Goal: Entertainment & Leisure: Browse casually

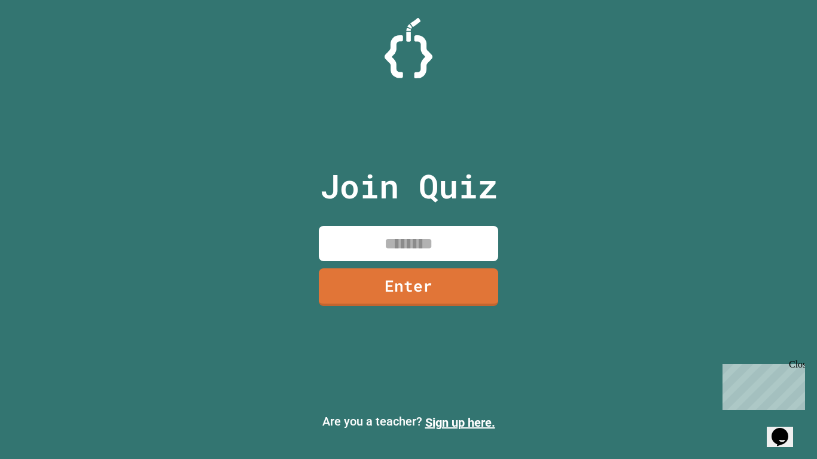
click at [365, 242] on input at bounding box center [408, 243] width 179 height 35
click at [374, 278] on link "Enter" at bounding box center [408, 286] width 179 height 39
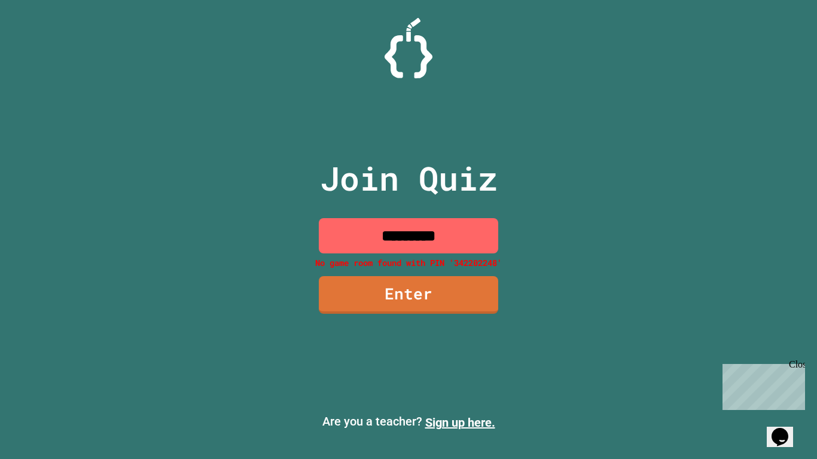
click at [460, 241] on input "*********" at bounding box center [408, 235] width 179 height 35
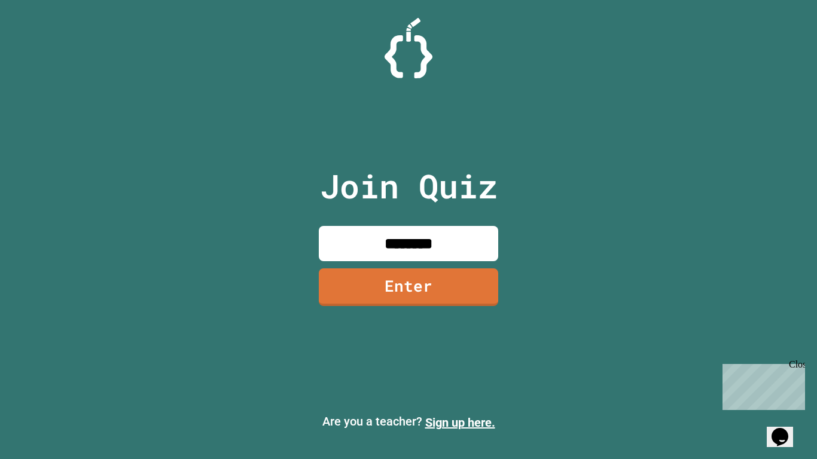
type input "********"
click at [472, 286] on link "Enter" at bounding box center [408, 285] width 167 height 39
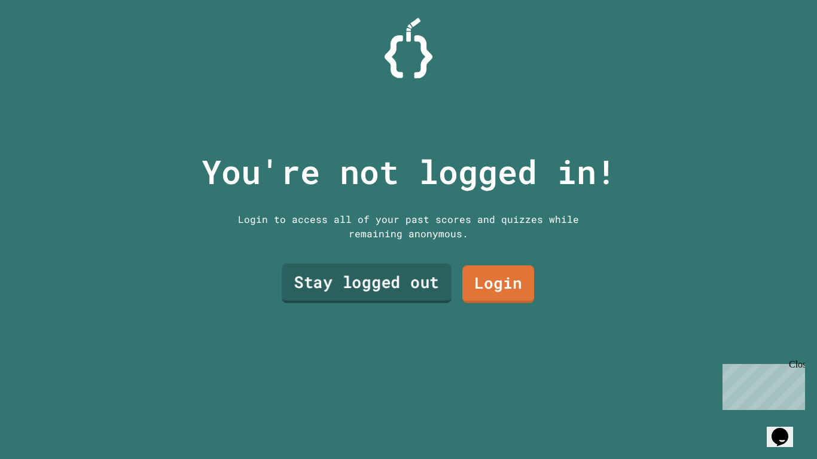
click at [434, 286] on link "Stay logged out" at bounding box center [367, 283] width 170 height 39
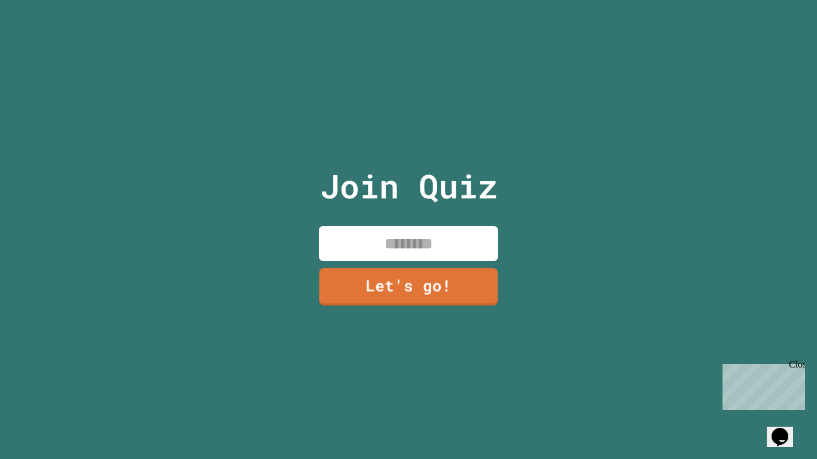
click at [405, 249] on input at bounding box center [408, 243] width 179 height 35
click at [405, 249] on input "*" at bounding box center [408, 243] width 179 height 35
type input "*"
type input "*****"
click at [411, 252] on input "*****" at bounding box center [408, 243] width 179 height 35
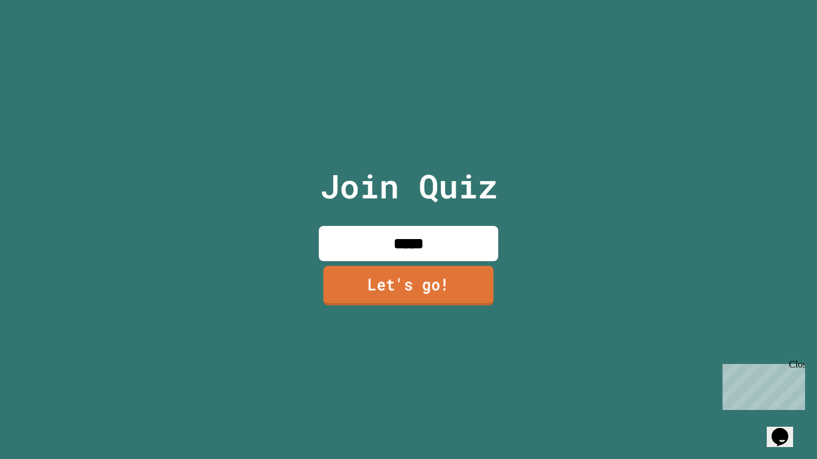
click at [436, 305] on link "Let's go!" at bounding box center [408, 285] width 170 height 39
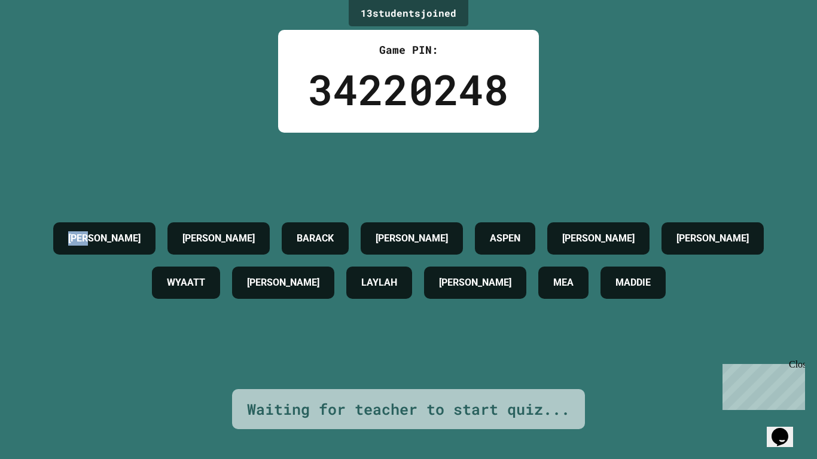
drag, startPoint x: 94, startPoint y: 243, endPoint x: 5, endPoint y: 237, distance: 89.9
click at [5, 237] on div "13 student s joined Game PIN: 34220248 [PERSON_NAME] BARACK [PERSON_NAME] ASPEN…" at bounding box center [408, 229] width 817 height 459
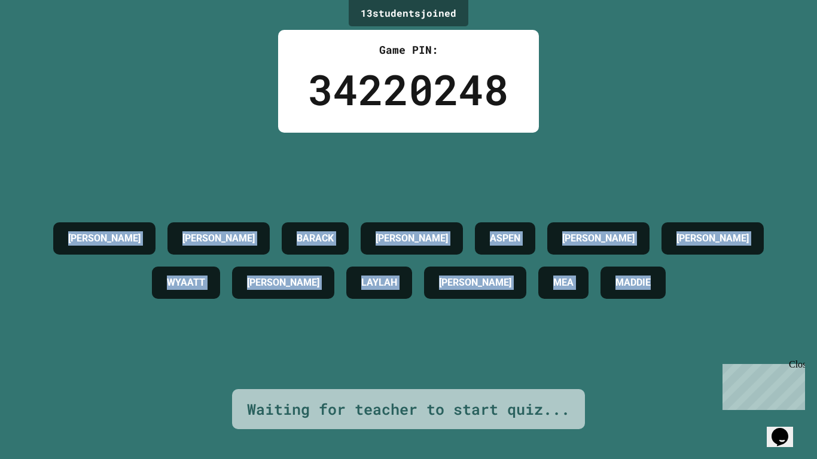
drag, startPoint x: 726, startPoint y: 596, endPoint x: 736, endPoint y: 366, distance: 229.8
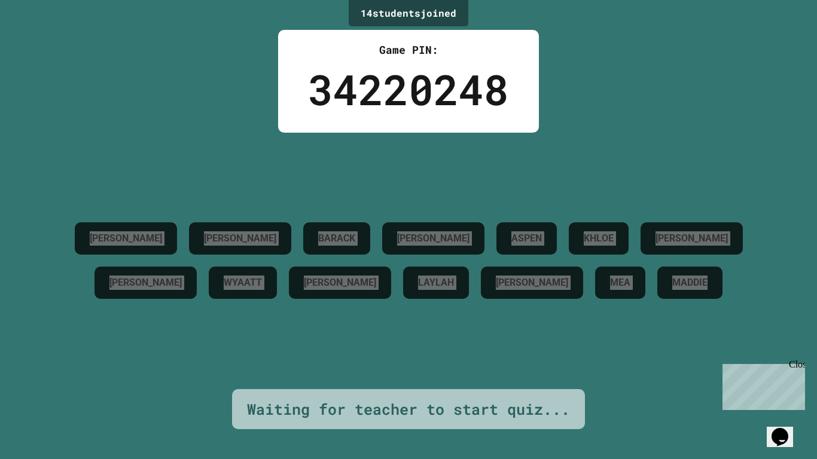
click at [799, 363] on div "Close" at bounding box center [796, 366] width 15 height 15
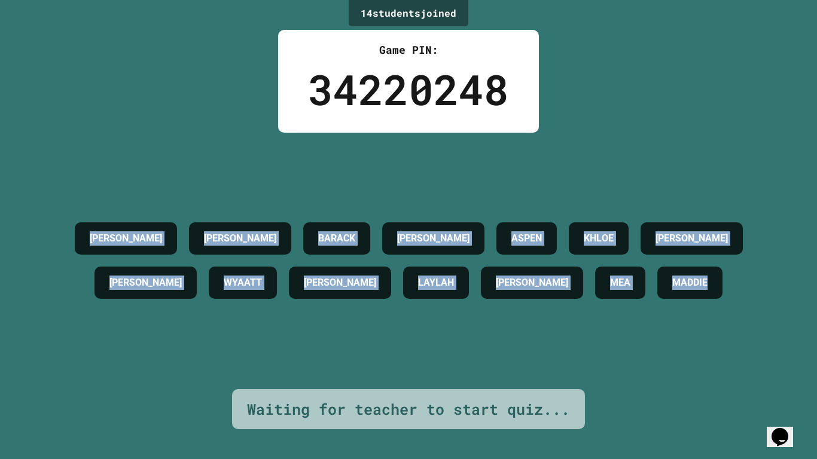
click at [135, 305] on div "[PERSON_NAME] [PERSON_NAME] ASPEN [PERSON_NAME] [PERSON_NAME]" at bounding box center [408, 260] width 757 height 88
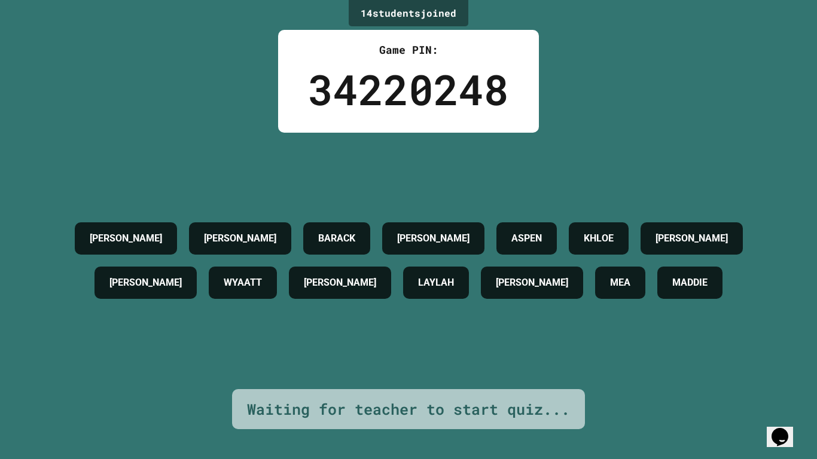
click at [135, 305] on div "[PERSON_NAME] [PERSON_NAME] ASPEN [PERSON_NAME] [PERSON_NAME]" at bounding box center [408, 260] width 757 height 88
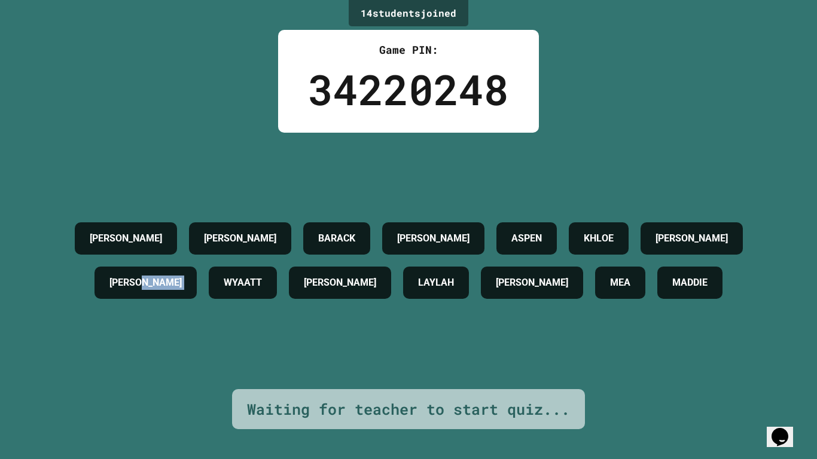
click at [135, 305] on div "[PERSON_NAME] [PERSON_NAME] ASPEN [PERSON_NAME] [PERSON_NAME]" at bounding box center [408, 260] width 757 height 88
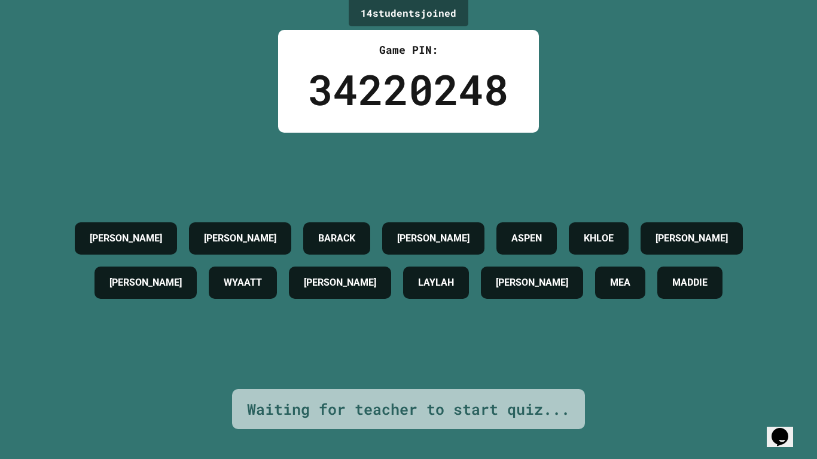
click at [135, 305] on div "[PERSON_NAME] [PERSON_NAME] ASPEN [PERSON_NAME] [PERSON_NAME]" at bounding box center [408, 260] width 757 height 88
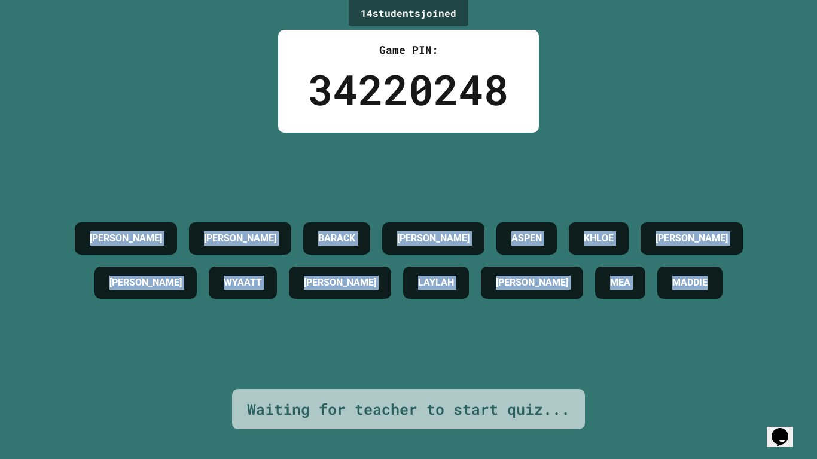
drag, startPoint x: 25, startPoint y: 240, endPoint x: 816, endPoint y: 440, distance: 815.8
click at [816, 440] on div "14 student s joined Game PIN: 34220248 [PERSON_NAME] [PERSON_NAME] [PERSON_NAME…" at bounding box center [408, 229] width 817 height 459
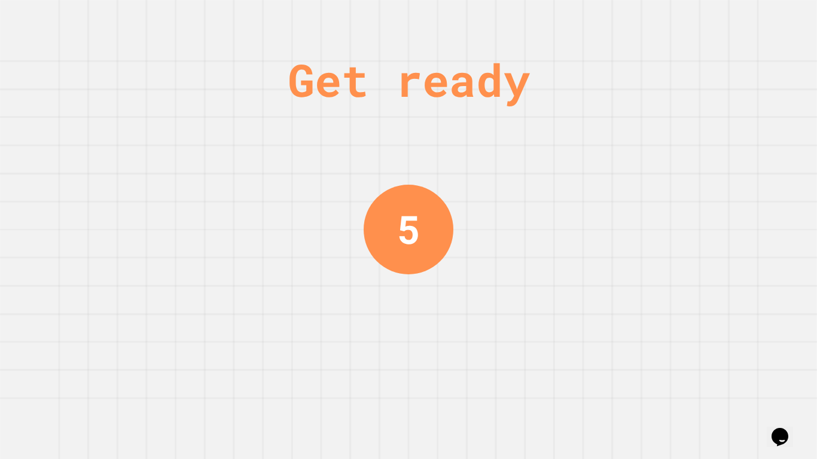
click at [619, 315] on div "Get ready 5" at bounding box center [408, 229] width 817 height 459
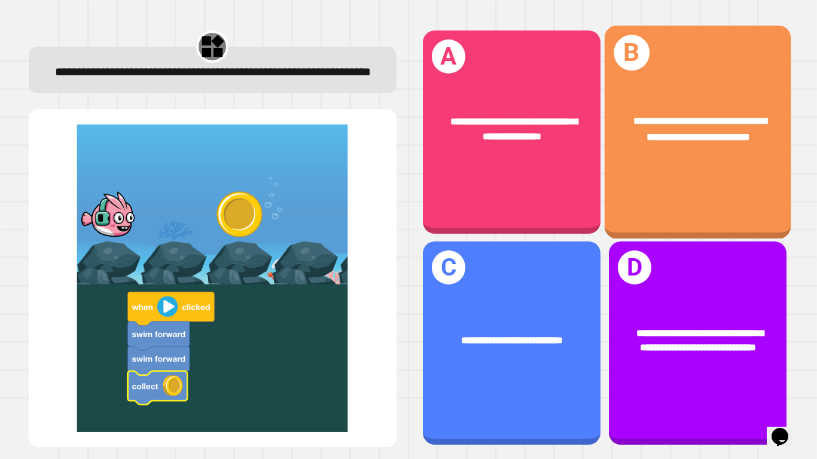
click at [624, 182] on div "**********" at bounding box center [697, 131] width 187 height 213
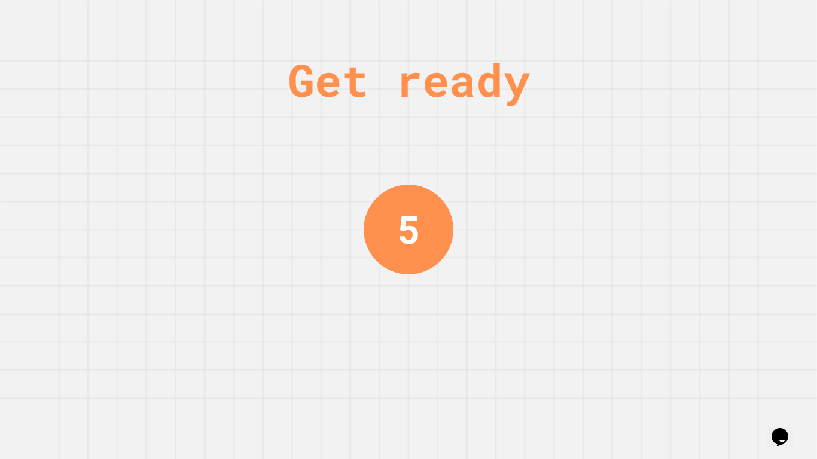
click at [507, 306] on div "Get ready 5" at bounding box center [408, 229] width 817 height 459
click at [426, 226] on div "5" at bounding box center [409, 230] width 90 height 90
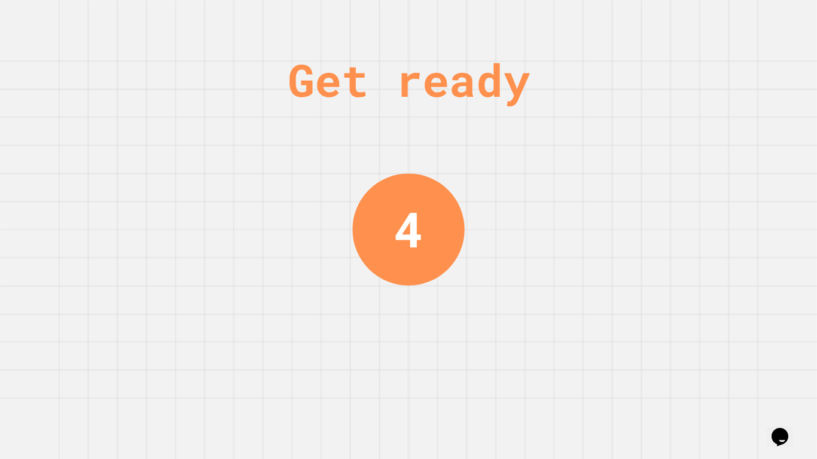
click at [426, 226] on div "4" at bounding box center [408, 229] width 112 height 112
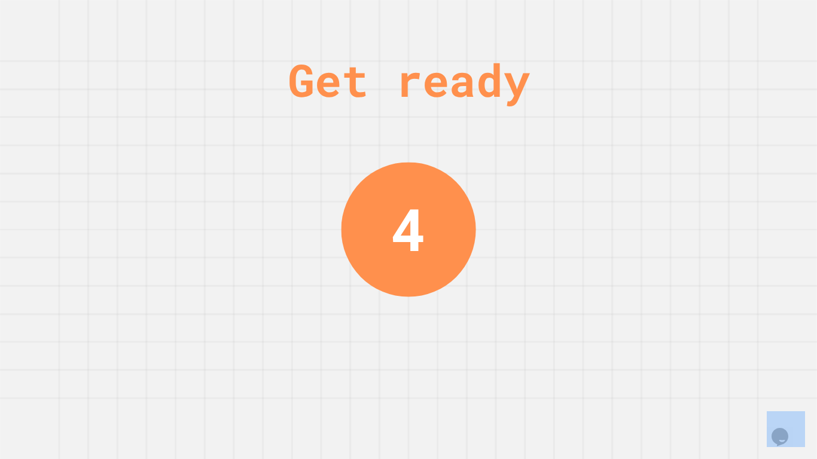
click at [426, 226] on div "4" at bounding box center [408, 229] width 135 height 135
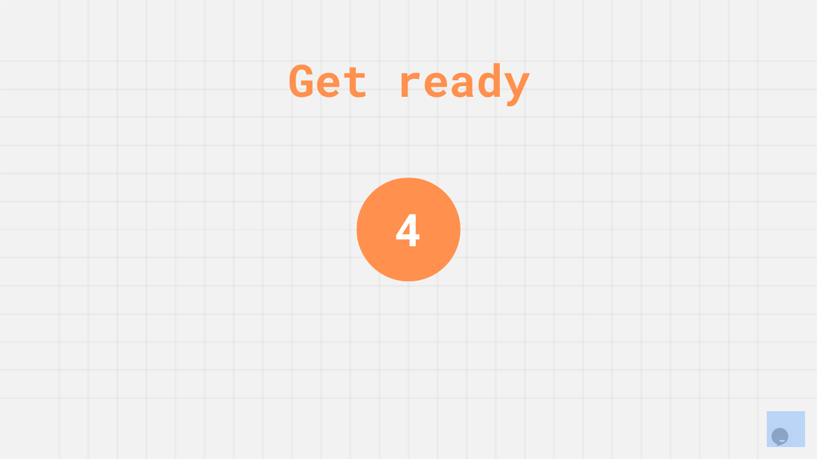
click at [426, 226] on div "4" at bounding box center [408, 230] width 104 height 104
click at [426, 226] on div "3" at bounding box center [408, 230] width 104 height 104
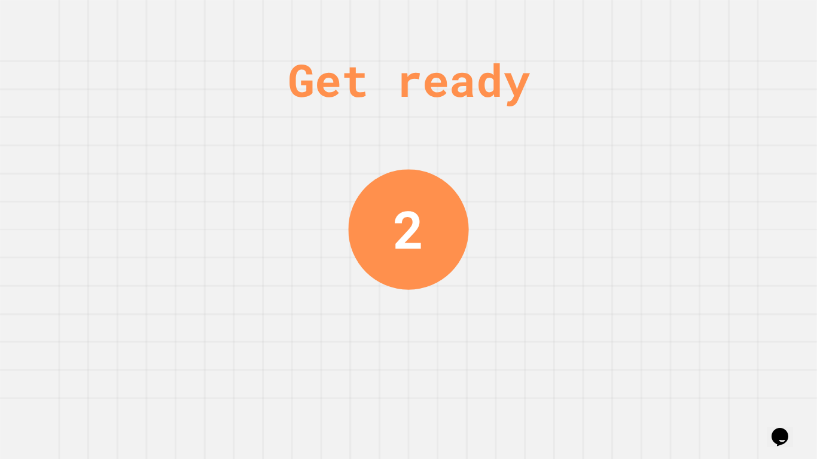
click at [426, 226] on div "2" at bounding box center [408, 229] width 120 height 120
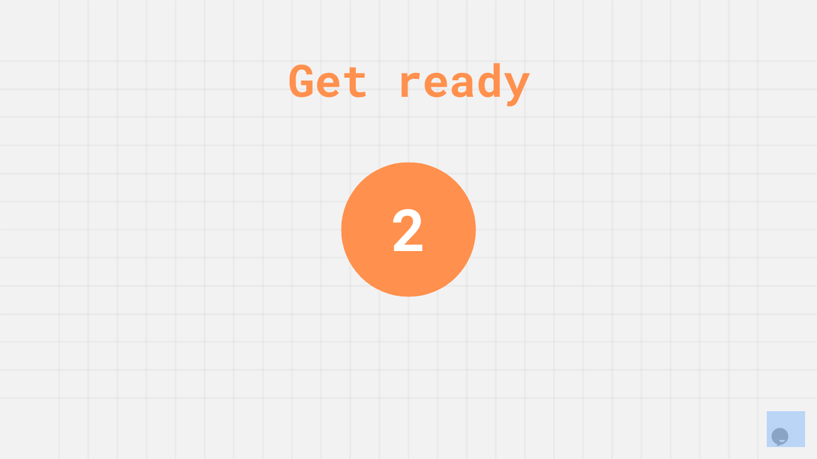
click at [426, 226] on div "2" at bounding box center [408, 229] width 135 height 135
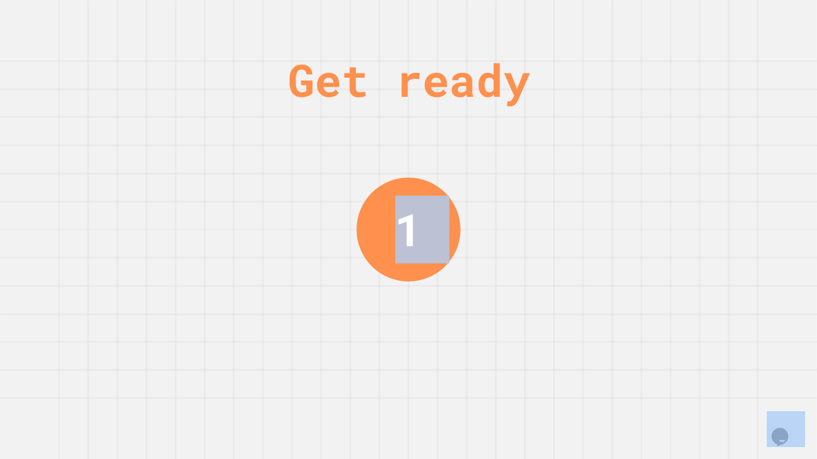
click at [431, 219] on div "1" at bounding box center [408, 230] width 104 height 104
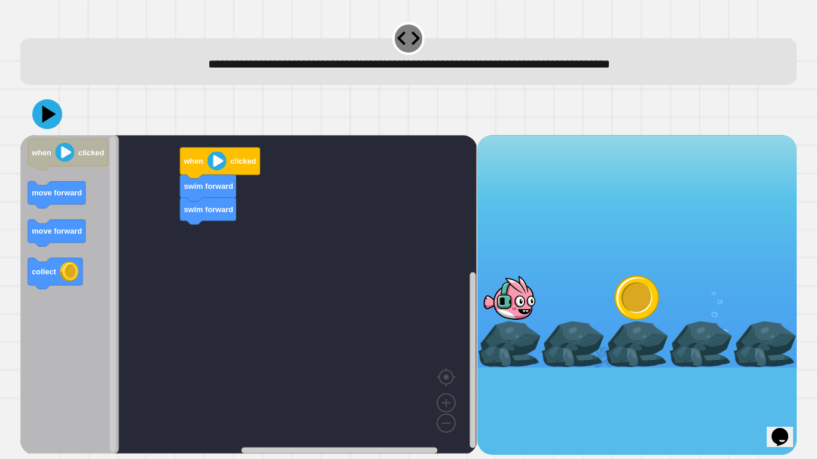
click at [55, 124] on icon at bounding box center [47, 114] width 30 height 30
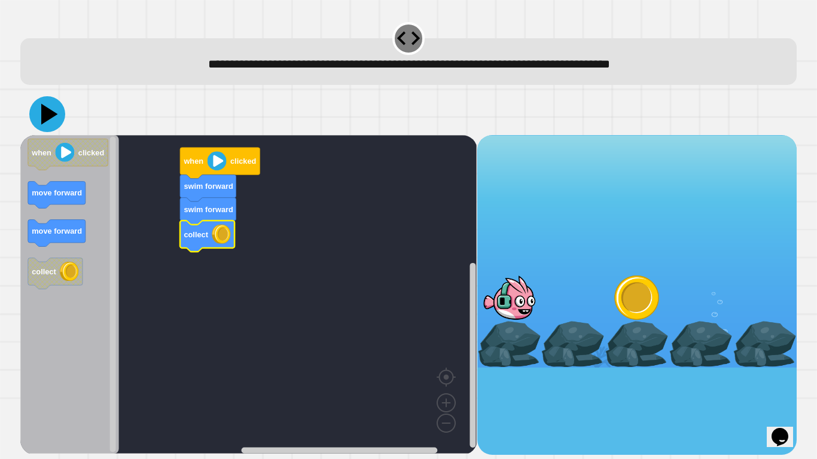
click at [51, 118] on icon at bounding box center [47, 114] width 36 height 36
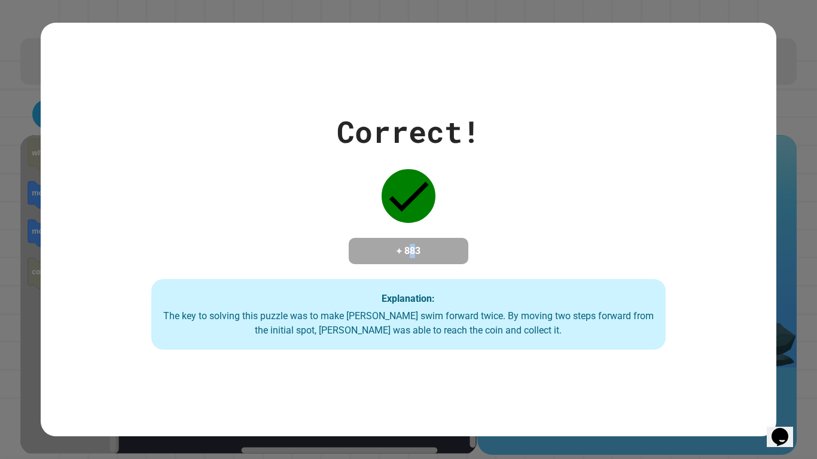
click at [410, 243] on div "+ 883" at bounding box center [409, 251] width 120 height 26
click at [408, 244] on h4 "+ 883" at bounding box center [409, 251] width 96 height 14
click at [401, 264] on div "+ 883" at bounding box center [409, 251] width 120 height 26
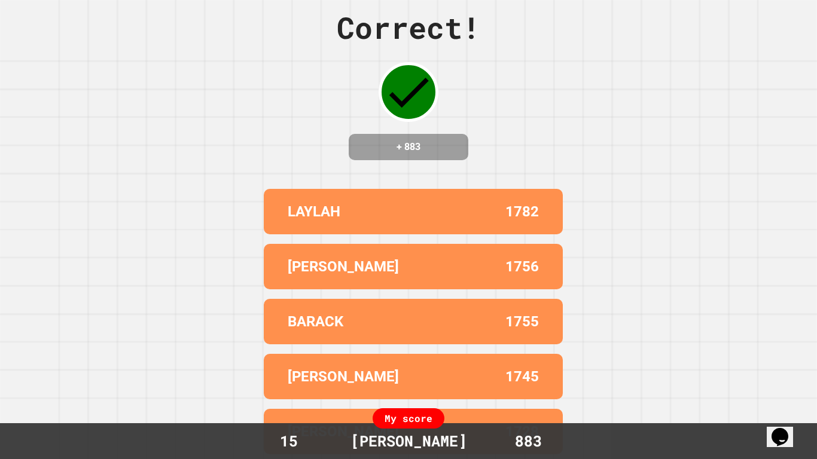
scroll to position [29, 0]
drag, startPoint x: 340, startPoint y: 425, endPoint x: 237, endPoint y: 430, distance: 102.4
click at [213, 447] on div "My score 15 [PERSON_NAME] 883" at bounding box center [408, 441] width 817 height 36
drag, startPoint x: 274, startPoint y: 391, endPoint x: 292, endPoint y: 382, distance: 20.6
click at [275, 390] on div "[PERSON_NAME] 1745" at bounding box center [413, 376] width 299 height 45
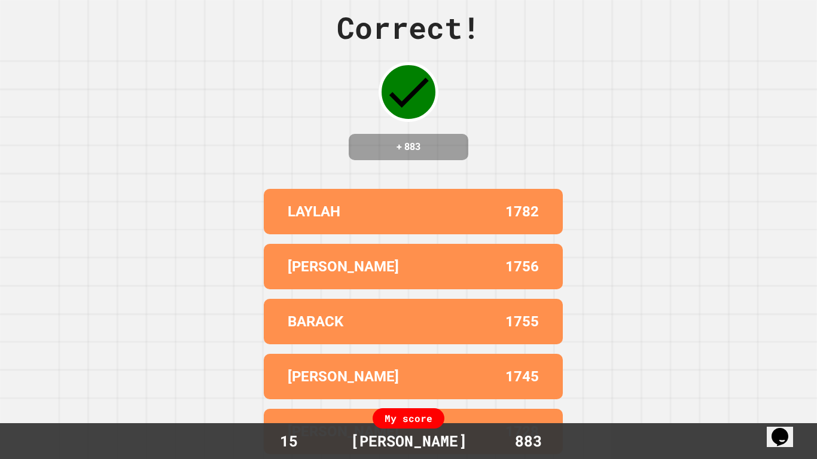
scroll to position [0, 0]
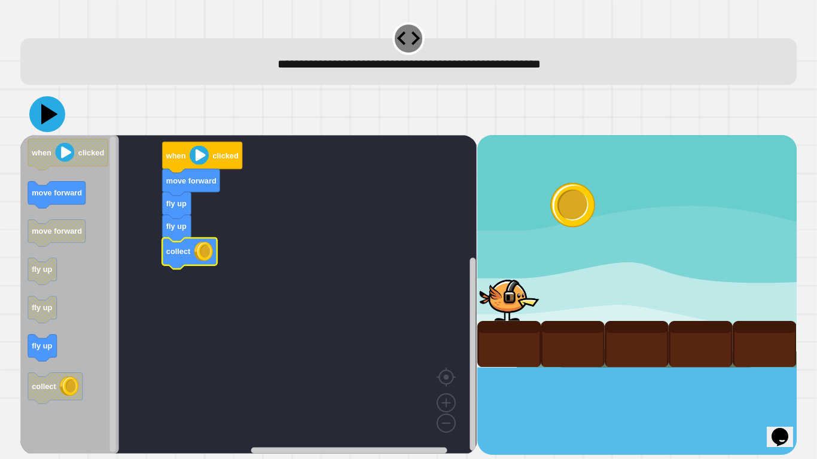
click at [45, 108] on icon at bounding box center [47, 114] width 36 height 36
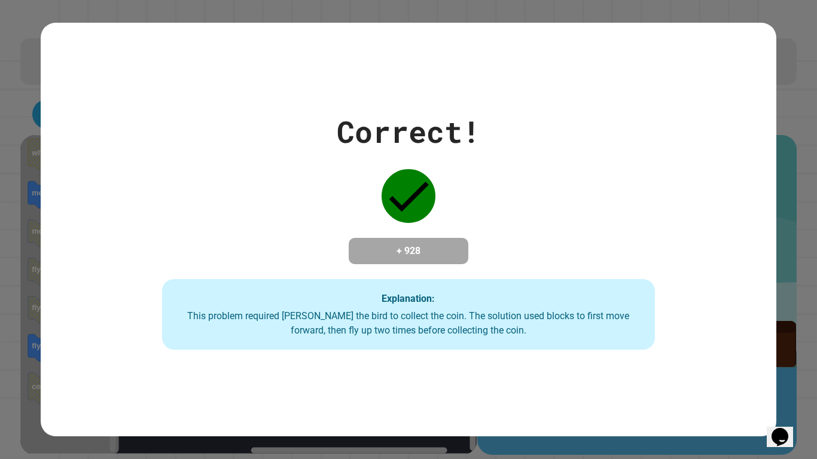
drag, startPoint x: 9, startPoint y: 344, endPoint x: 116, endPoint y: 304, distance: 114.5
click at [168, 319] on div "Correct! + 928 Explanation: This problem required [PERSON_NAME] the bird to col…" at bounding box center [408, 229] width 817 height 459
drag, startPoint x: 339, startPoint y: 230, endPoint x: 333, endPoint y: 218, distance: 13.4
click at [333, 218] on div "Correct! + 928 Explanation: This problem required [PERSON_NAME] the bird to col…" at bounding box center [408, 229] width 704 height 240
drag, startPoint x: 288, startPoint y: 255, endPoint x: 259, endPoint y: 314, distance: 66.3
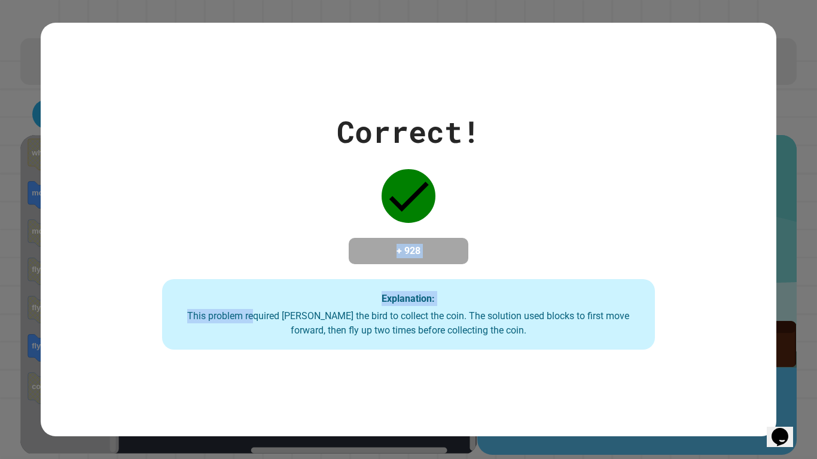
click at [259, 317] on div "Correct! + 928 Explanation: This problem required [PERSON_NAME] the bird to col…" at bounding box center [408, 229] width 704 height 240
click at [289, 238] on div "Correct! + 928 Explanation: This problem required [PERSON_NAME] the bird to col…" at bounding box center [408, 229] width 704 height 240
click at [287, 236] on div "Correct! + 928 Explanation: This problem required [PERSON_NAME] the bird to col…" at bounding box center [408, 229] width 704 height 240
click at [749, 359] on div "Correct! + 928 Explanation: This problem required [PERSON_NAME] the bird to col…" at bounding box center [408, 229] width 735 height 413
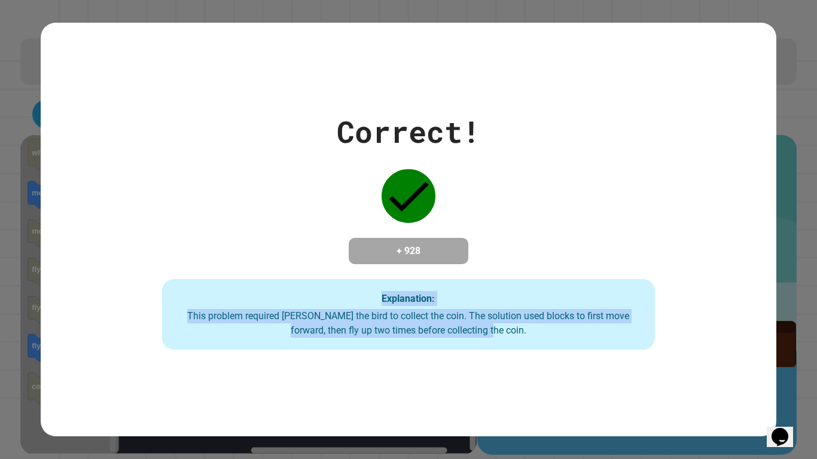
drag, startPoint x: 704, startPoint y: 370, endPoint x: 0, endPoint y: 295, distance: 707.7
click at [0, 297] on div "Correct! + 928 Explanation: This problem required [PERSON_NAME] the bird to col…" at bounding box center [408, 229] width 817 height 459
drag, startPoint x: 140, startPoint y: 262, endPoint x: 149, endPoint y: 257, distance: 10.8
click at [142, 261] on div "Correct! + 928 Explanation: This problem required [PERSON_NAME] the bird to col…" at bounding box center [408, 229] width 704 height 240
click at [237, 227] on div "Correct! + 928 Explanation: This problem required [PERSON_NAME] the bird to col…" at bounding box center [408, 229] width 704 height 240
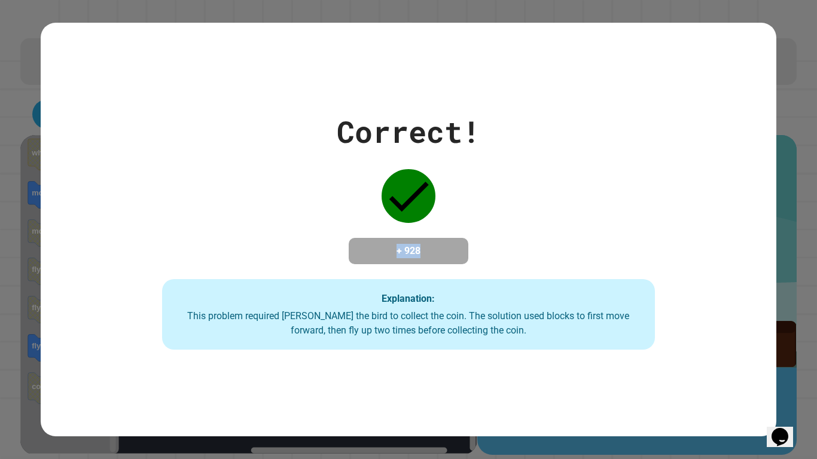
drag, startPoint x: 246, startPoint y: 236, endPoint x: 355, endPoint y: 209, distance: 112.1
click at [355, 209] on div "Correct! + 928 Explanation: This problem required [PERSON_NAME] the bird to col…" at bounding box center [408, 229] width 704 height 240
drag, startPoint x: 356, startPoint y: 200, endPoint x: 426, endPoint y: 242, distance: 81.2
click at [426, 242] on div "Correct! + 928 Explanation: This problem required [PERSON_NAME] the bird to col…" at bounding box center [408, 229] width 704 height 240
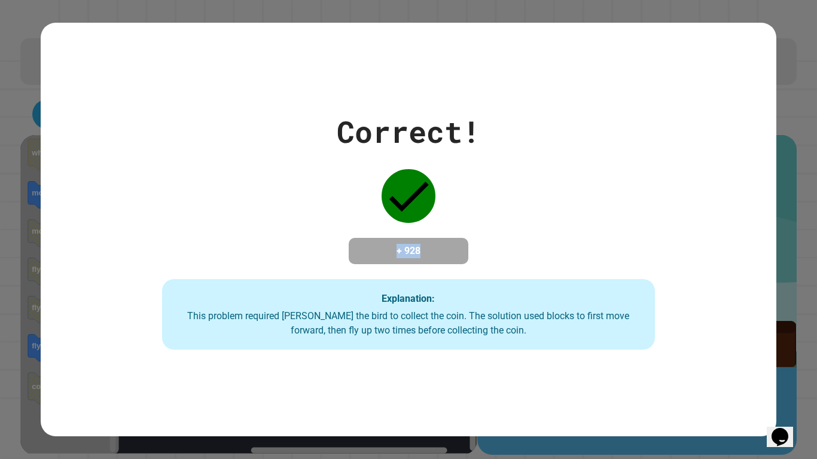
click at [398, 207] on icon at bounding box center [408, 196] width 54 height 54
click at [17, 96] on div "Correct! + 928 Explanation: This problem required [PERSON_NAME] the bird to col…" at bounding box center [408, 229] width 817 height 459
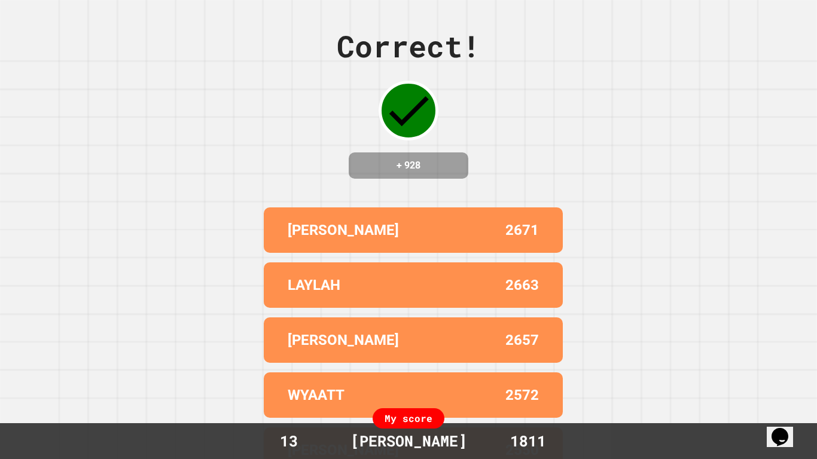
scroll to position [29, 0]
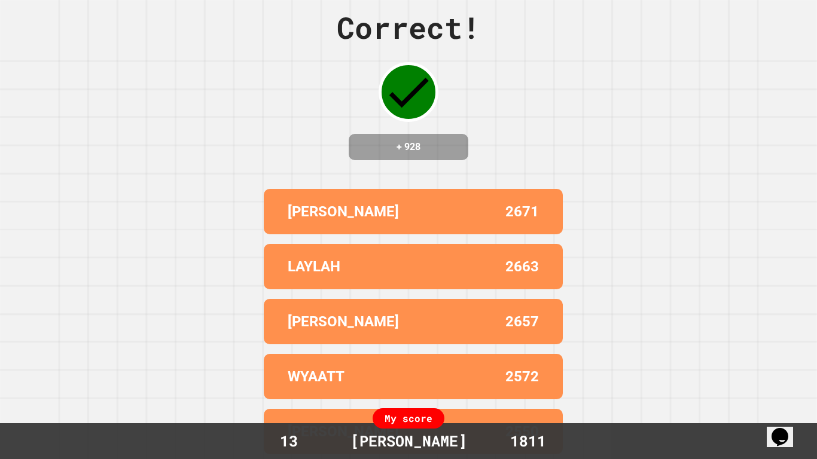
drag, startPoint x: 375, startPoint y: 401, endPoint x: 349, endPoint y: 304, distance: 100.4
click at [372, 374] on div "[PERSON_NAME] 2671 LAYLAH 2663 [PERSON_NAME] 2657 WYAATT 2572 [PERSON_NAME] 2550" at bounding box center [408, 321] width 299 height 275
drag, startPoint x: 343, startPoint y: 288, endPoint x: 341, endPoint y: 251, distance: 36.5
click at [341, 280] on div "[PERSON_NAME] 2671 LAYLAH 2663 [PERSON_NAME] 2657 WYAATT 2572 [PERSON_NAME] 2550" at bounding box center [408, 321] width 299 height 275
click at [337, 222] on div "[PERSON_NAME] 2671" at bounding box center [413, 211] width 299 height 45
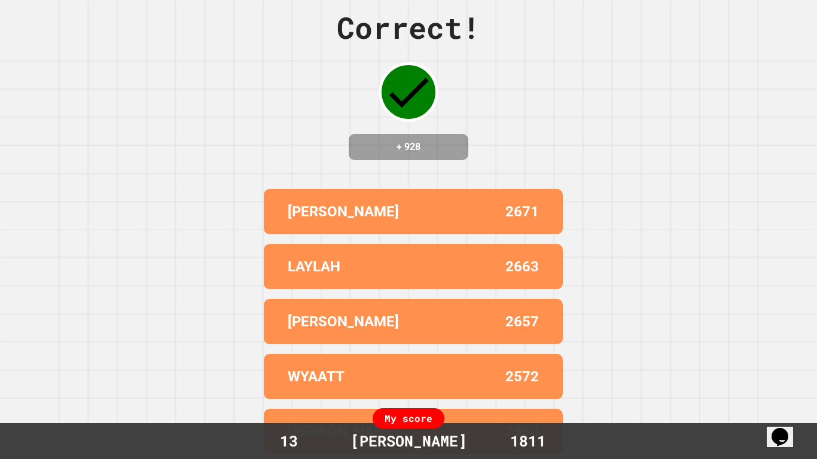
click at [339, 219] on p "[PERSON_NAME]" at bounding box center [343, 212] width 111 height 22
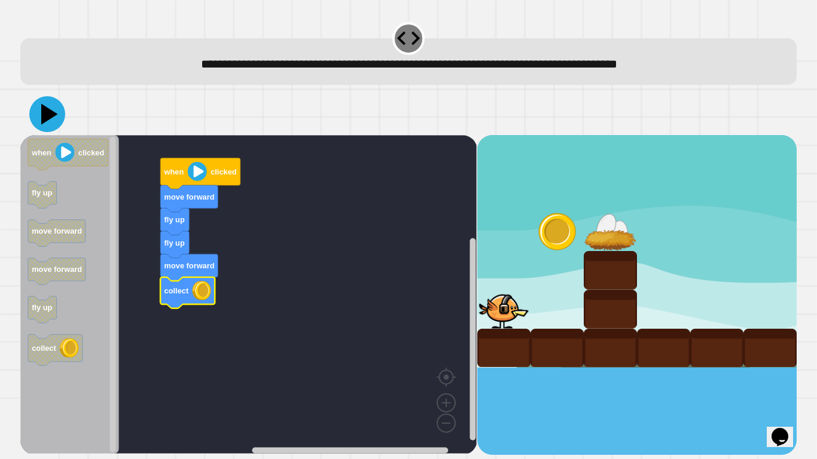
click at [55, 106] on icon at bounding box center [47, 114] width 36 height 36
drag, startPoint x: 56, startPoint y: 118, endPoint x: 61, endPoint y: 125, distance: 8.1
click at [57, 118] on icon at bounding box center [47, 114] width 36 height 36
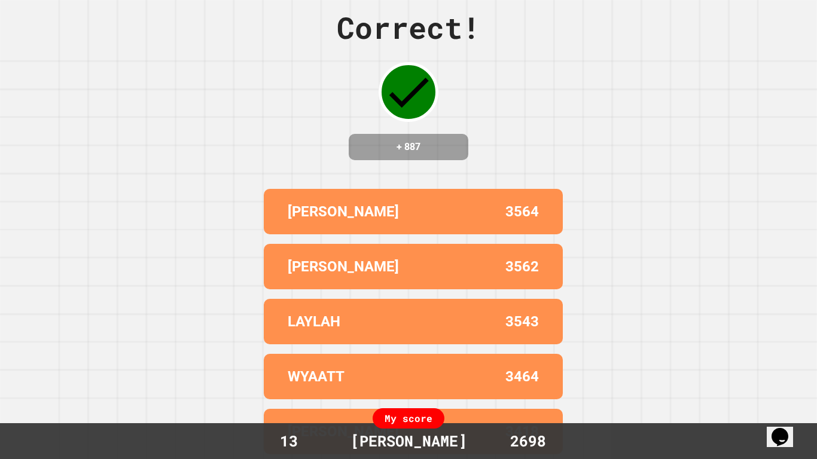
scroll to position [29, 0]
drag, startPoint x: 463, startPoint y: 215, endPoint x: 425, endPoint y: 124, distance: 98.6
click at [437, 148] on div "Correct! + 887 [PERSON_NAME] 3564 [PERSON_NAME] 3562 LAYLAH 3543 WYAATT 3464 [P…" at bounding box center [408, 210] width 817 height 459
click at [422, 134] on div "+ 887" at bounding box center [409, 147] width 120 height 26
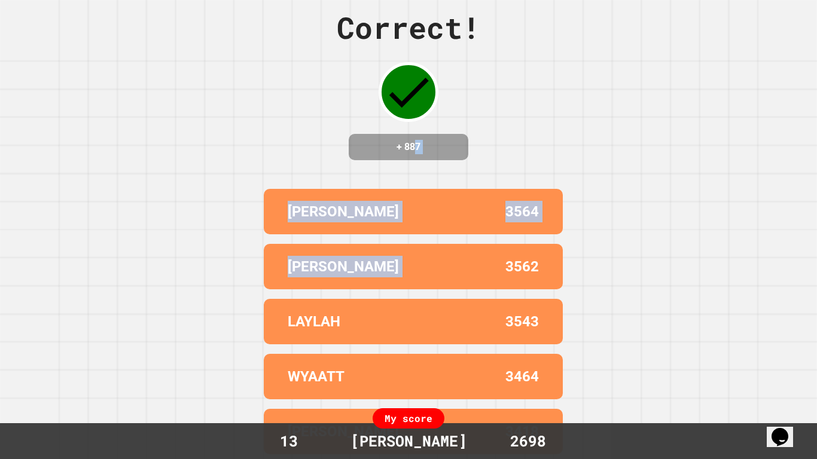
drag, startPoint x: 421, startPoint y: 123, endPoint x: 506, endPoint y: 242, distance: 147.0
click at [497, 247] on div "Correct! + 887 [PERSON_NAME] 3564 [PERSON_NAME] 3562 LAYLAH 3543 WYAATT 3464 [P…" at bounding box center [408, 210] width 817 height 459
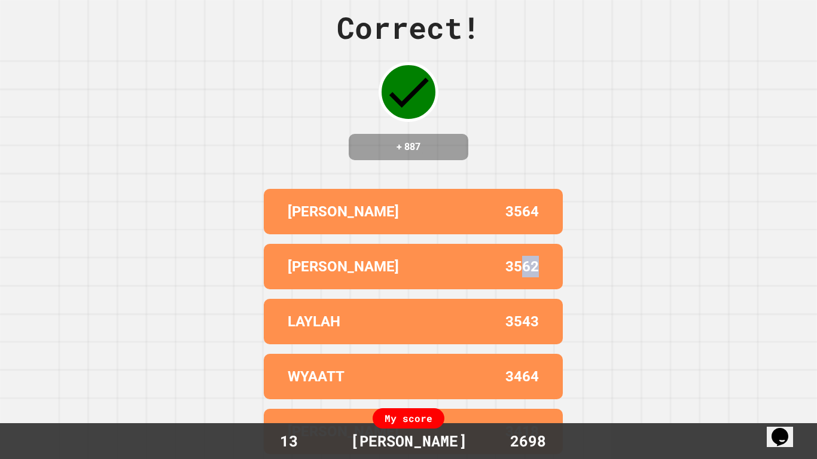
drag, startPoint x: 521, startPoint y: 262, endPoint x: 707, endPoint y: 256, distance: 185.5
click at [669, 267] on div "Correct! + 887 [PERSON_NAME] 3564 [PERSON_NAME] 3562 LAYLAH 3543 WYAATT 3464 [P…" at bounding box center [408, 210] width 817 height 459
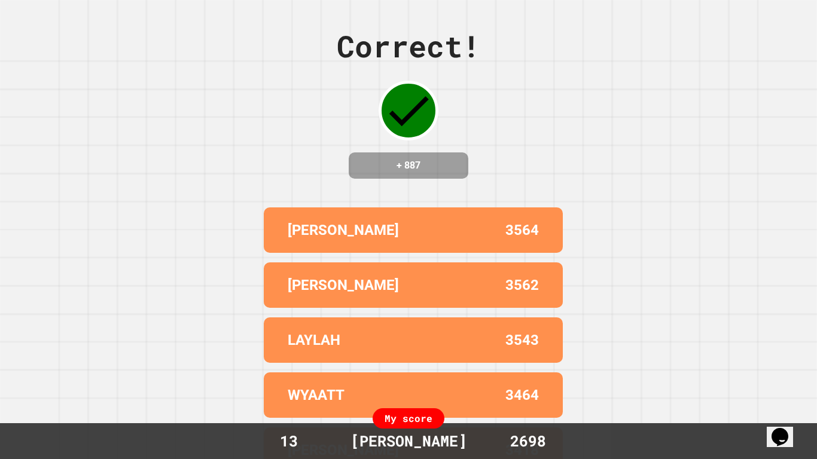
drag, startPoint x: 604, startPoint y: 208, endPoint x: 812, endPoint y: 2, distance: 292.6
click at [816, 0] on div "Correct! + 887 [PERSON_NAME] 3564 [PERSON_NAME] 3562 LAYLAH 3543 WYAATT 3464 [P…" at bounding box center [408, 229] width 817 height 459
click at [719, 64] on div "Correct! + 887 [PERSON_NAME] 3564 [PERSON_NAME] 3562 LAYLAH 3543 WYAATT 3464 [P…" at bounding box center [408, 229] width 817 height 459
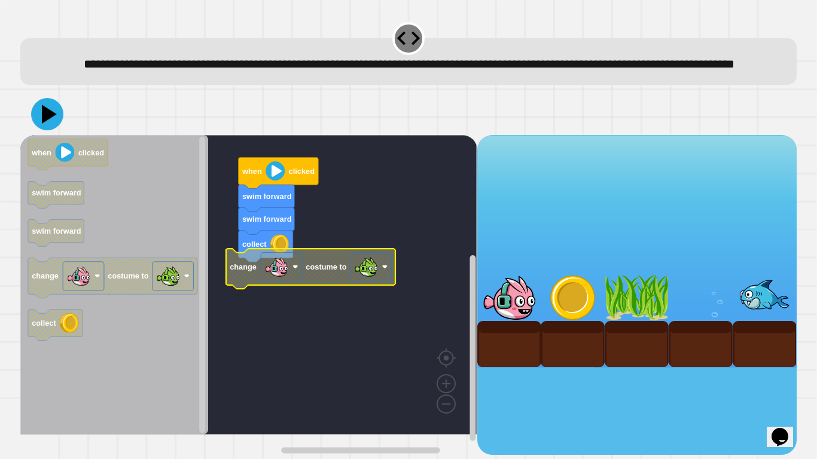
click at [53, 130] on icon at bounding box center [47, 114] width 32 height 32
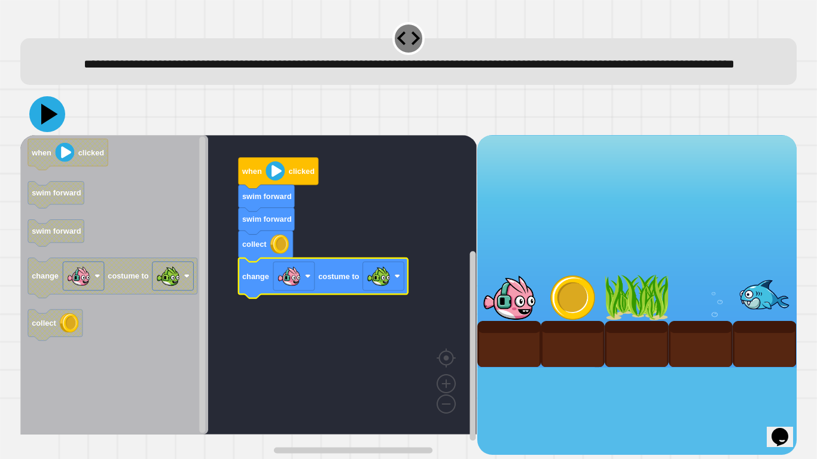
drag, startPoint x: 51, startPoint y: 138, endPoint x: 57, endPoint y: 141, distance: 6.4
click at [57, 132] on icon at bounding box center [47, 114] width 36 height 36
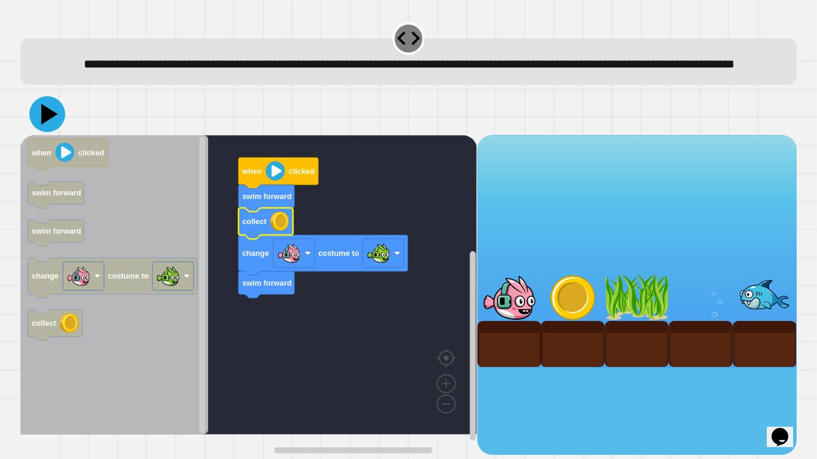
click at [49, 132] on icon at bounding box center [47, 114] width 36 height 36
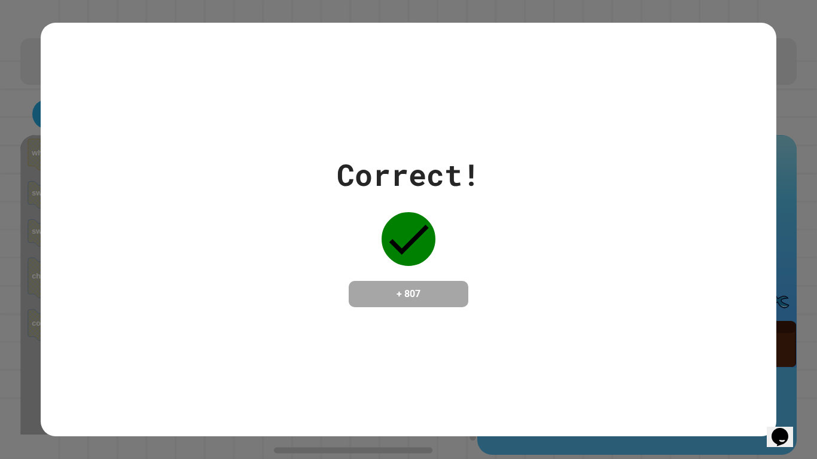
click at [384, 185] on div "Correct!" at bounding box center [408, 174] width 143 height 45
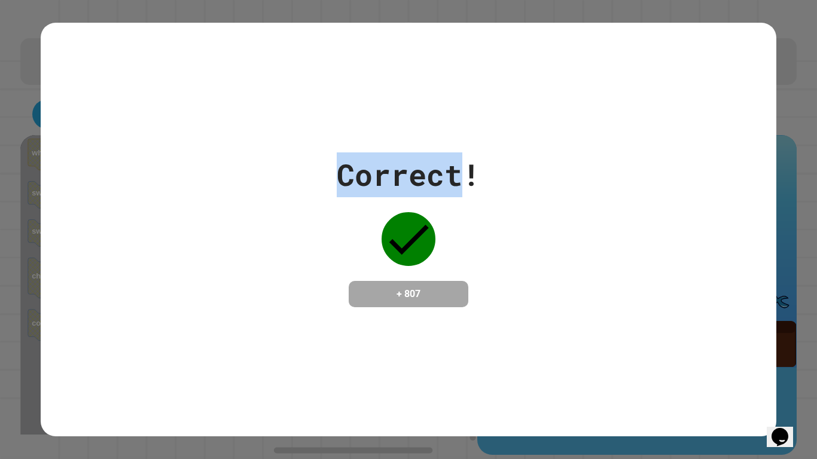
click at [383, 185] on div "Correct!" at bounding box center [408, 174] width 143 height 45
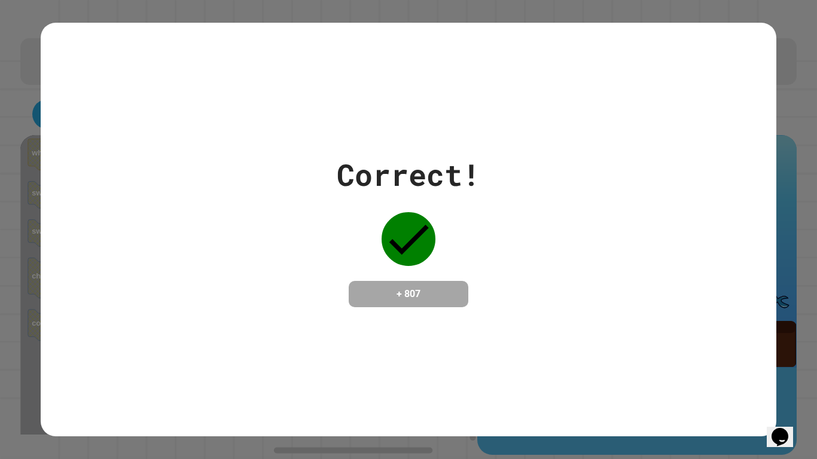
drag, startPoint x: 542, startPoint y: 405, endPoint x: 551, endPoint y: 383, distance: 24.1
click at [548, 389] on div "Correct! + 807" at bounding box center [408, 229] width 735 height 413
click at [553, 379] on div "Correct! + 807" at bounding box center [408, 229] width 735 height 413
drag, startPoint x: 268, startPoint y: 371, endPoint x: 592, endPoint y: 236, distance: 350.3
click at [593, 236] on div "Correct! + 807" at bounding box center [408, 229] width 735 height 413
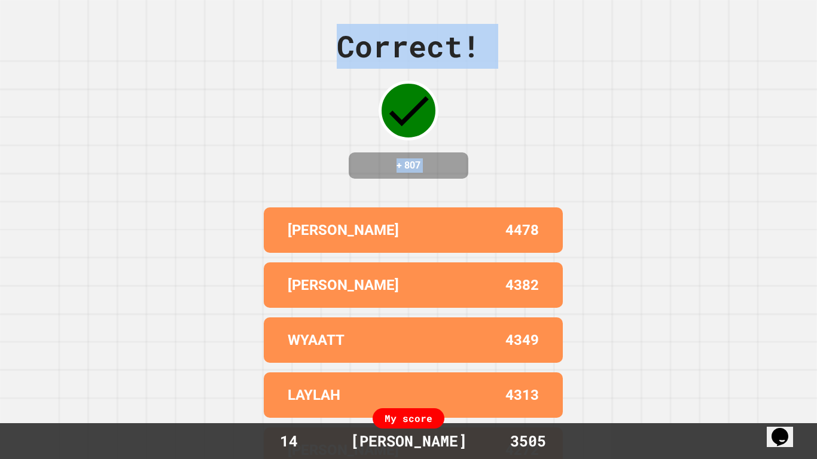
drag, startPoint x: 546, startPoint y: 262, endPoint x: 5, endPoint y: 14, distance: 595.0
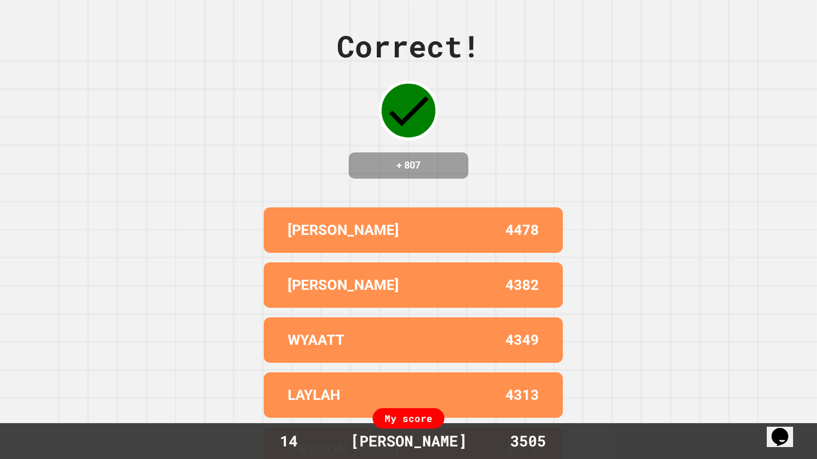
drag, startPoint x: 186, startPoint y: 282, endPoint x: 186, endPoint y: 267, distance: 14.3
click at [186, 277] on div "Correct! + 807 [PERSON_NAME] 4478 [PERSON_NAME] 4382 WYAATT 4349 LAYLAH 4313 [P…" at bounding box center [408, 229] width 817 height 459
click at [479, 308] on div "[PERSON_NAME] 4382" at bounding box center [413, 284] width 299 height 45
drag, startPoint x: 479, startPoint y: 316, endPoint x: 483, endPoint y: 330, distance: 14.4
click at [483, 330] on div "[PERSON_NAME] 4478 [PERSON_NAME] 4382 WYAATT 4349 LAYLAH 4313 [PERSON_NAME] 4272" at bounding box center [408, 340] width 299 height 275
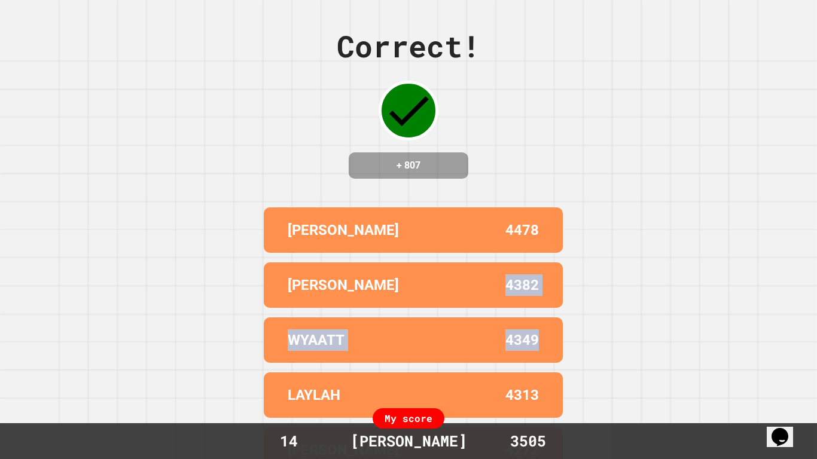
drag, startPoint x: 490, startPoint y: 334, endPoint x: 503, endPoint y: 328, distance: 13.9
click at [503, 328] on div "WYAATT 4349" at bounding box center [413, 339] width 299 height 45
click at [498, 331] on div "WYAATT 4349" at bounding box center [413, 339] width 299 height 45
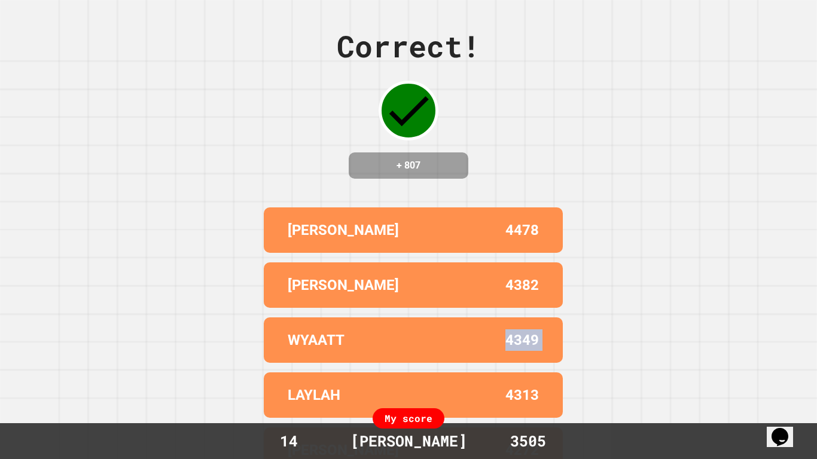
click at [498, 331] on div "WYAATT 4349" at bounding box center [413, 339] width 299 height 45
drag, startPoint x: 498, startPoint y: 331, endPoint x: 494, endPoint y: 325, distance: 7.5
click at [497, 326] on div "[PERSON_NAME] 4478 [PERSON_NAME] 4382 WYAATT 4349 LAYLAH 4313 [PERSON_NAME] 4272" at bounding box center [408, 340] width 299 height 275
click at [478, 296] on div "4382" at bounding box center [476, 285] width 126 height 22
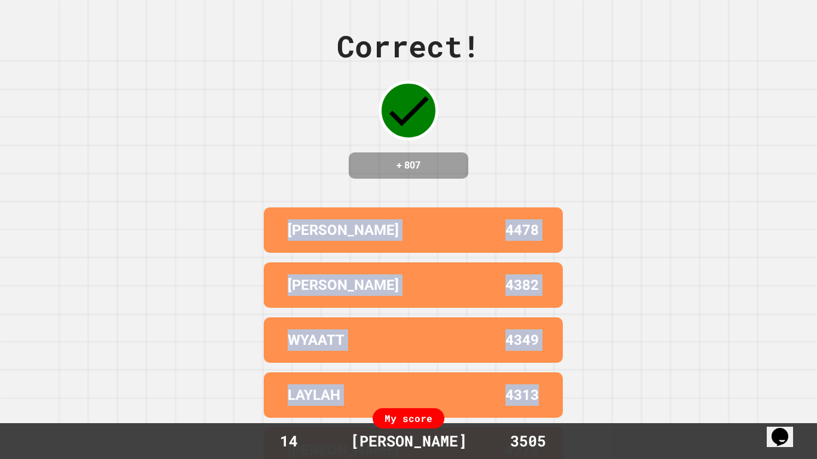
drag, startPoint x: 225, startPoint y: 216, endPoint x: 816, endPoint y: 392, distance: 616.3
click at [816, 392] on div "Correct! + 807 [PERSON_NAME] 4478 [PERSON_NAME] 4382 WYAATT 4349 LAYLAH 4313 [P…" at bounding box center [408, 229] width 817 height 459
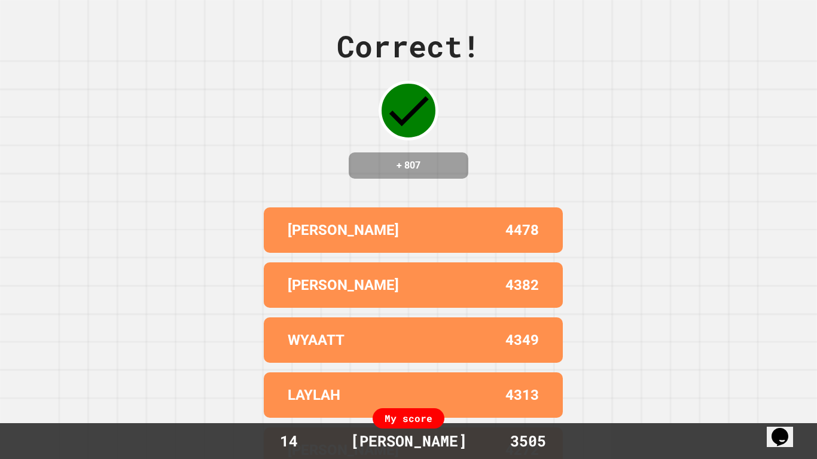
click at [686, 43] on div "Correct! + 807 [PERSON_NAME] 4478 [PERSON_NAME] 4382 WYAATT 4349 LAYLAH 4313 [P…" at bounding box center [408, 229] width 817 height 459
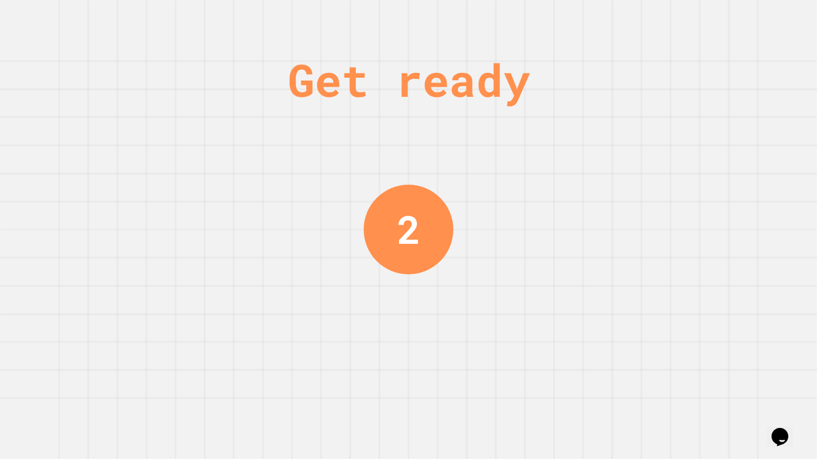
drag, startPoint x: 481, startPoint y: 259, endPoint x: 221, endPoint y: 120, distance: 294.5
click at [112, 97] on div "Get ready 2" at bounding box center [408, 229] width 817 height 459
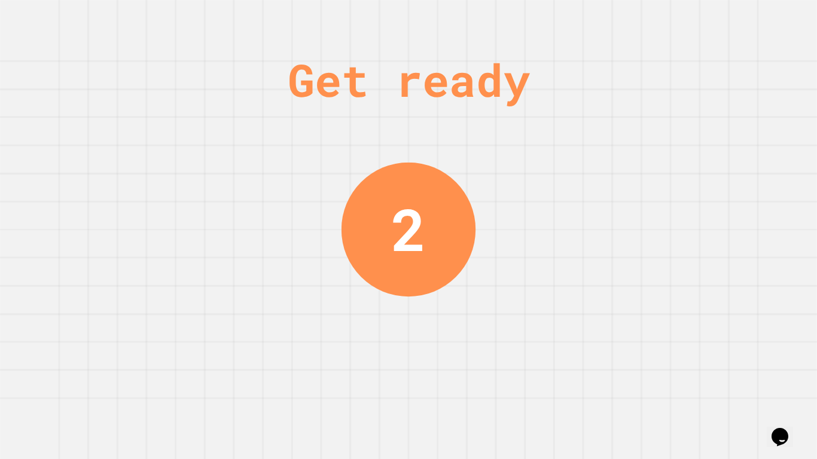
click at [224, 120] on div "Get ready 2" at bounding box center [408, 229] width 817 height 459
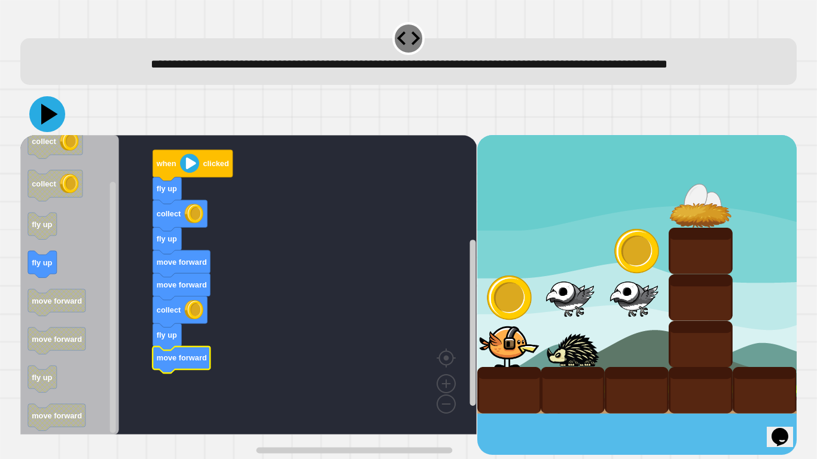
click at [43, 128] on icon at bounding box center [47, 114] width 36 height 36
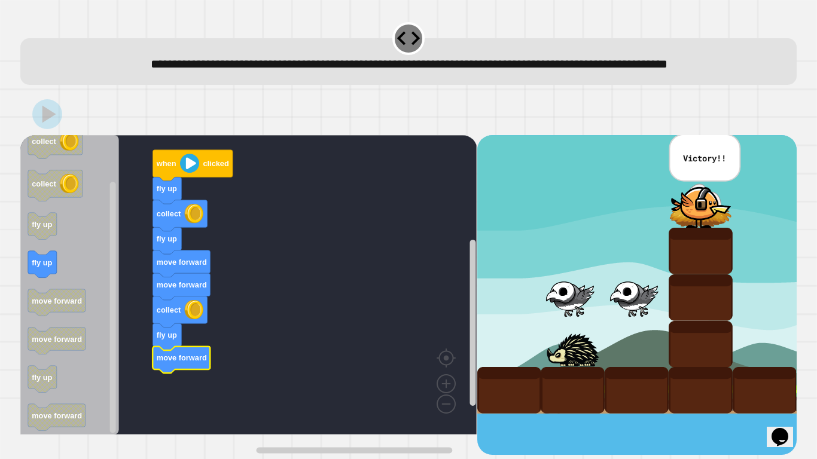
click at [293, 267] on rect "Blockly Workspace" at bounding box center [248, 285] width 456 height 300
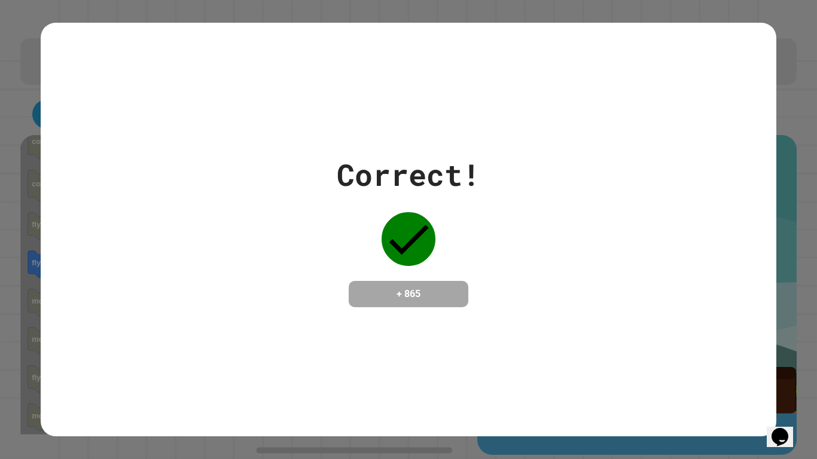
click at [237, 278] on div "Correct! + 865" at bounding box center [408, 229] width 735 height 155
